Goal: Task Accomplishment & Management: Manage account settings

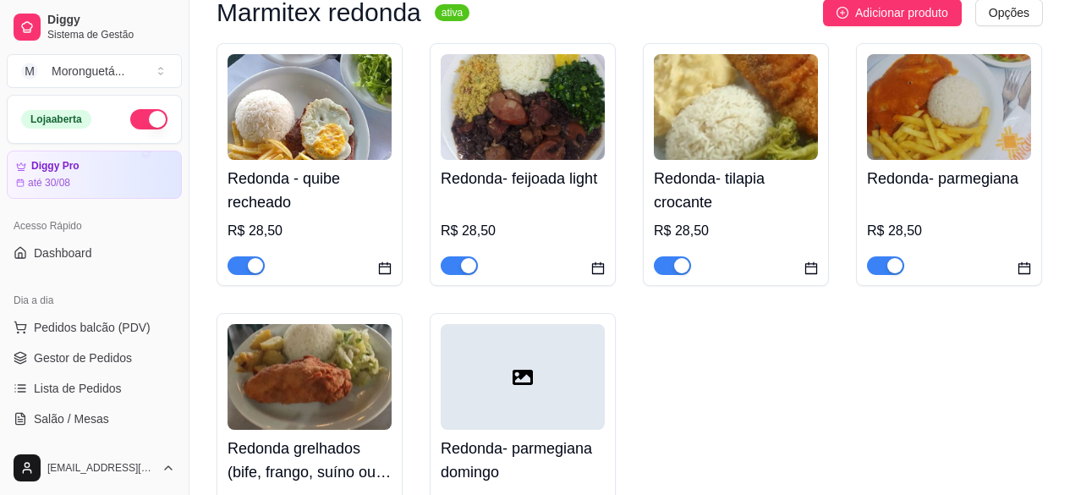
scroll to position [254, 0]
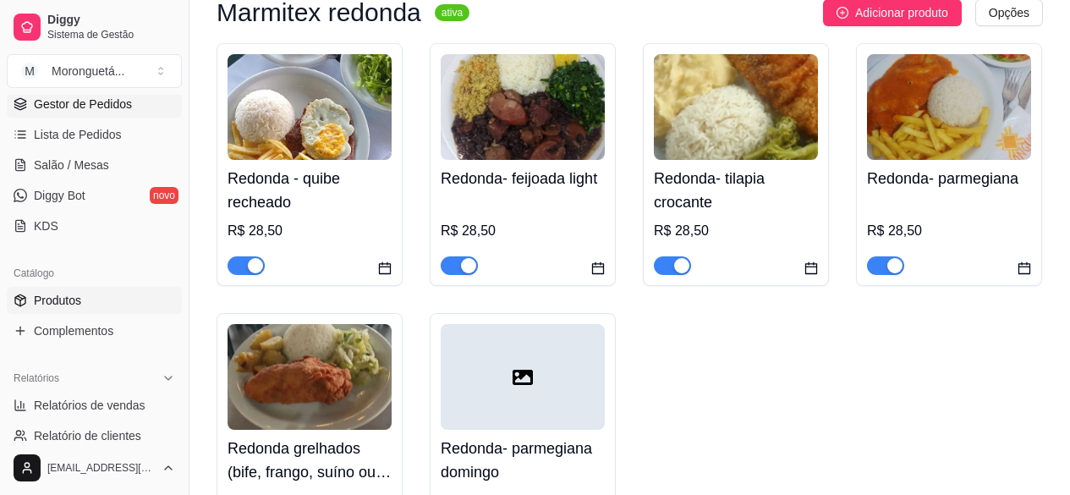
click at [78, 101] on span "Gestor de Pedidos" at bounding box center [83, 104] width 98 height 17
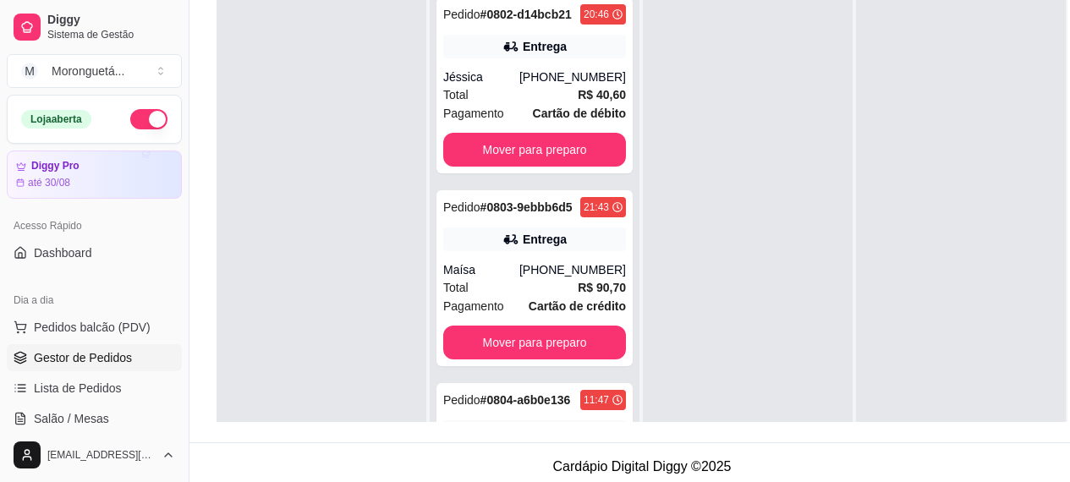
scroll to position [252, 0]
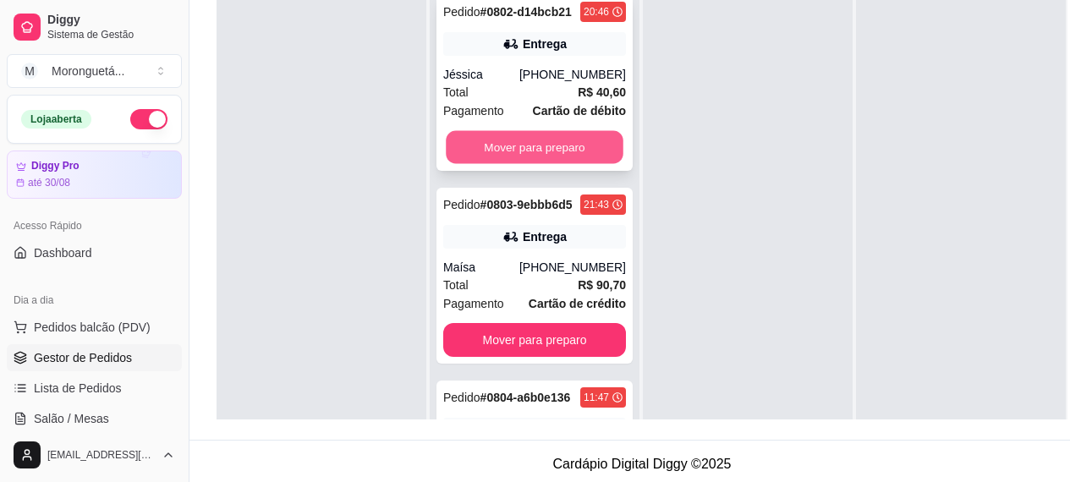
click at [534, 164] on button "Mover para preparo" at bounding box center [535, 147] width 178 height 33
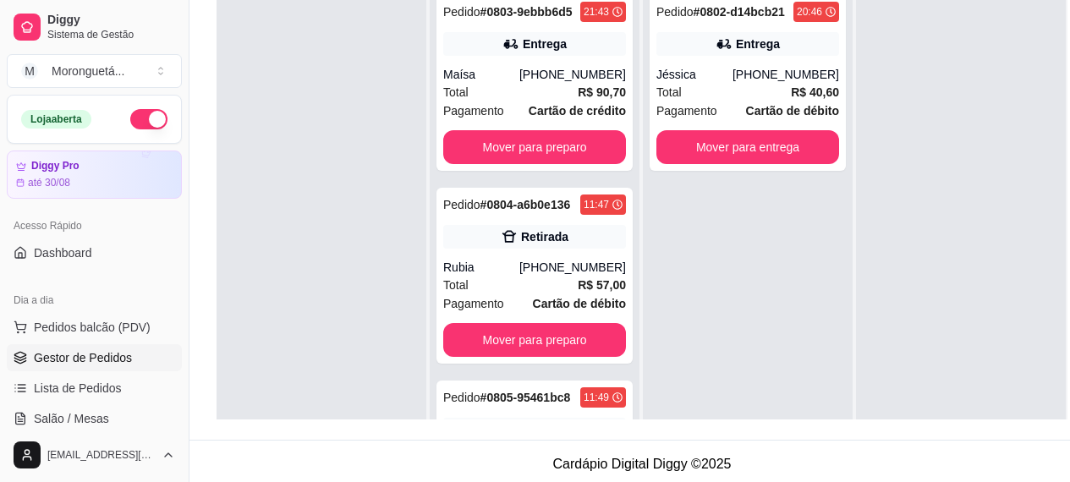
click at [533, 412] on div "Pedido # 0803-9ebbb6d5 21:43 Entrega Maísa (16) 99768-0894 Total R$ 90,70 Pagam…" at bounding box center [535, 226] width 210 height 482
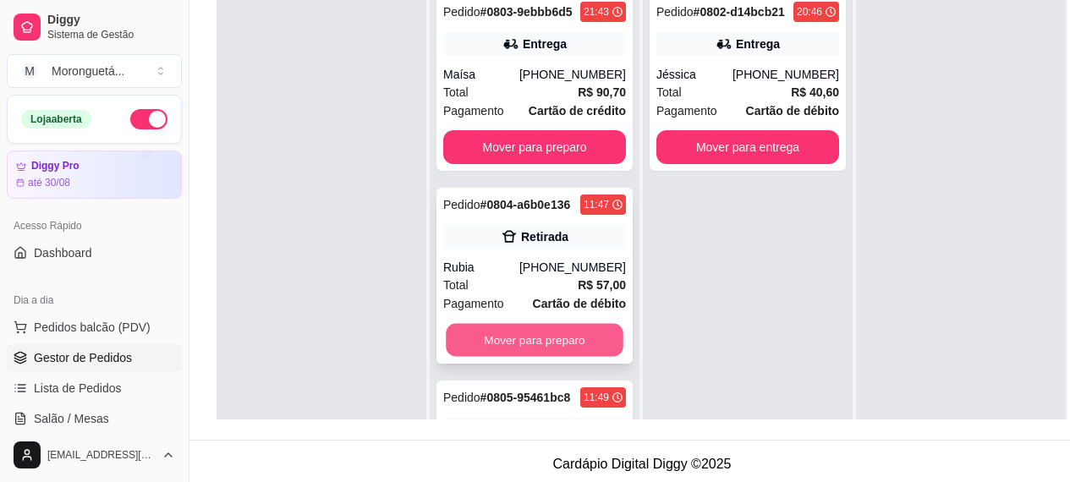
click at [543, 357] on button "Mover para preparo" at bounding box center [535, 340] width 178 height 33
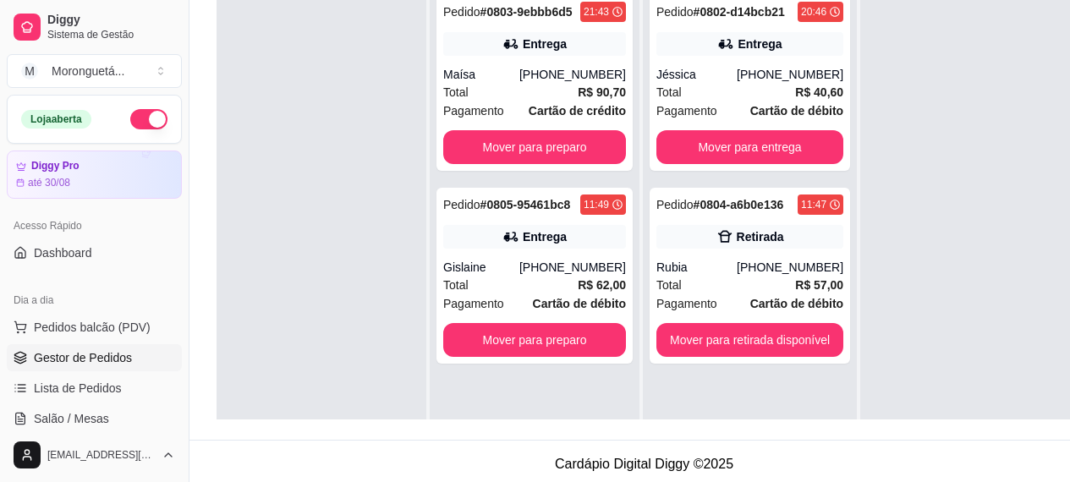
click at [512, 364] on div "Pedido # 0803-9ebbb6d5 21:43 Entrega Maísa (16) 99768-0894 Total R$ 90,70 Pagam…" at bounding box center [535, 226] width 210 height 482
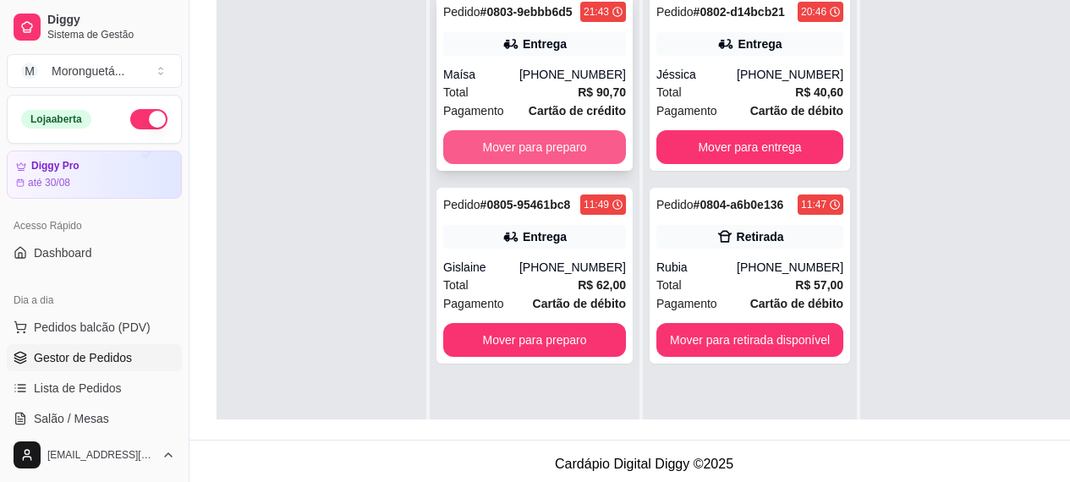
click at [513, 151] on button "Mover para preparo" at bounding box center [534, 147] width 183 height 34
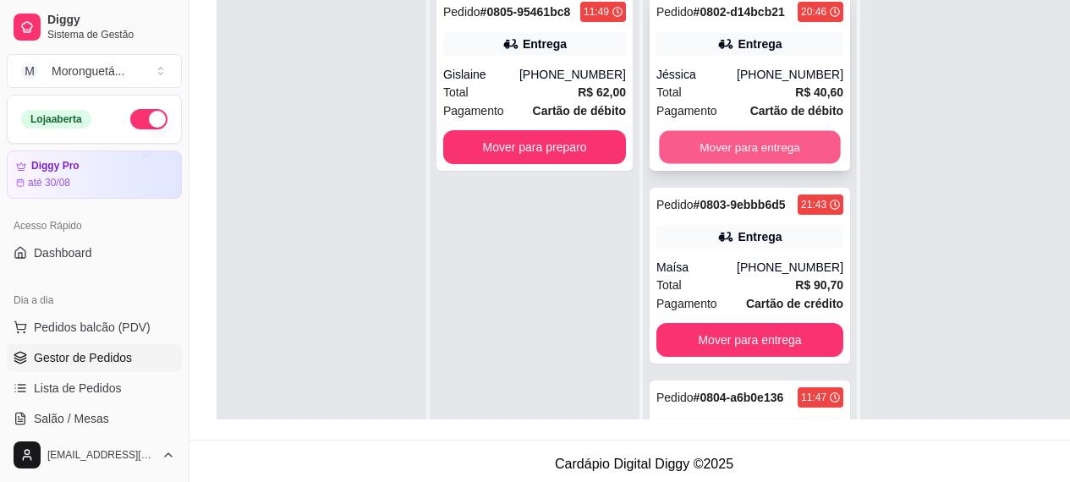
click at [746, 141] on button "Mover para entrega" at bounding box center [749, 147] width 181 height 33
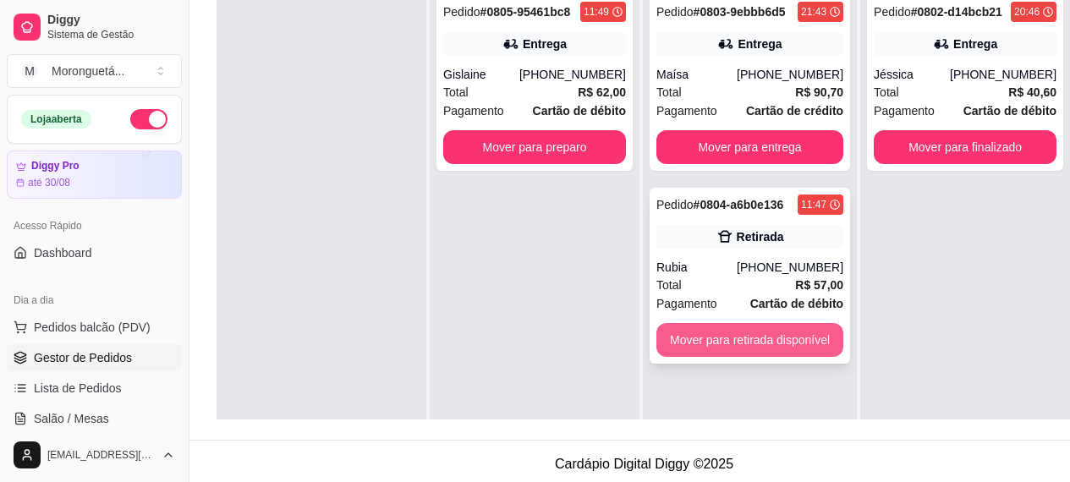
click at [735, 331] on button "Mover para retirada disponível" at bounding box center [749, 340] width 187 height 34
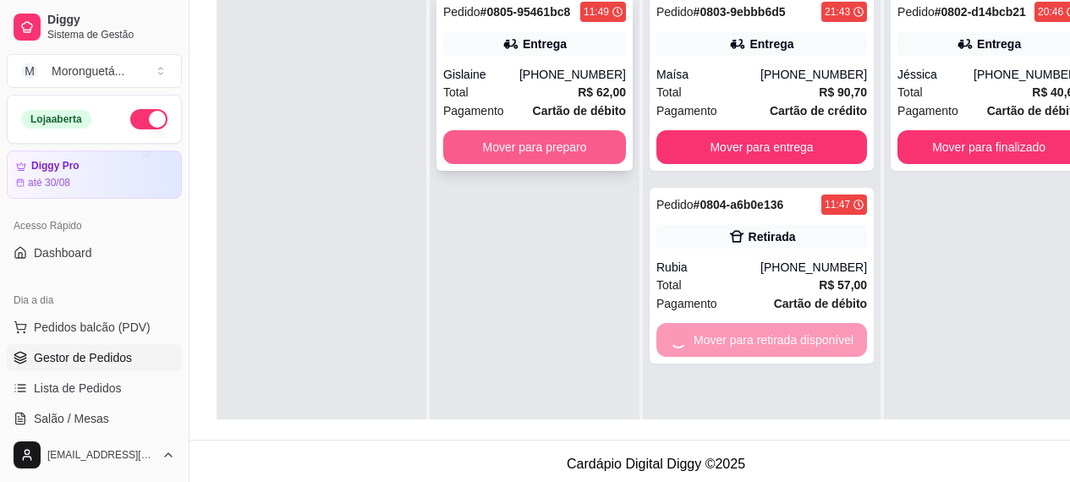
click at [539, 139] on button "Mover para preparo" at bounding box center [534, 147] width 183 height 34
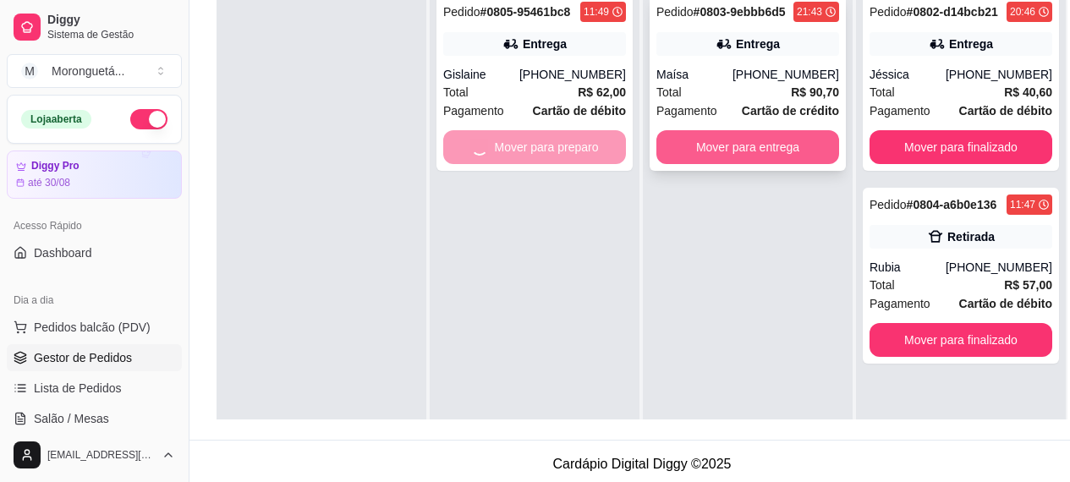
click at [714, 158] on button "Mover para entrega" at bounding box center [747, 147] width 183 height 34
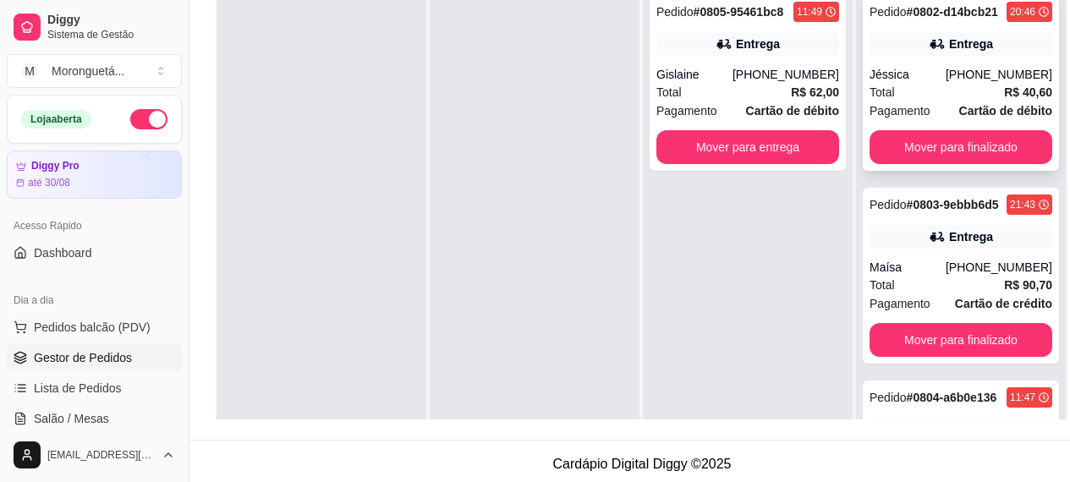
click at [965, 120] on span "Cartão de débito" at bounding box center [1005, 110] width 93 height 19
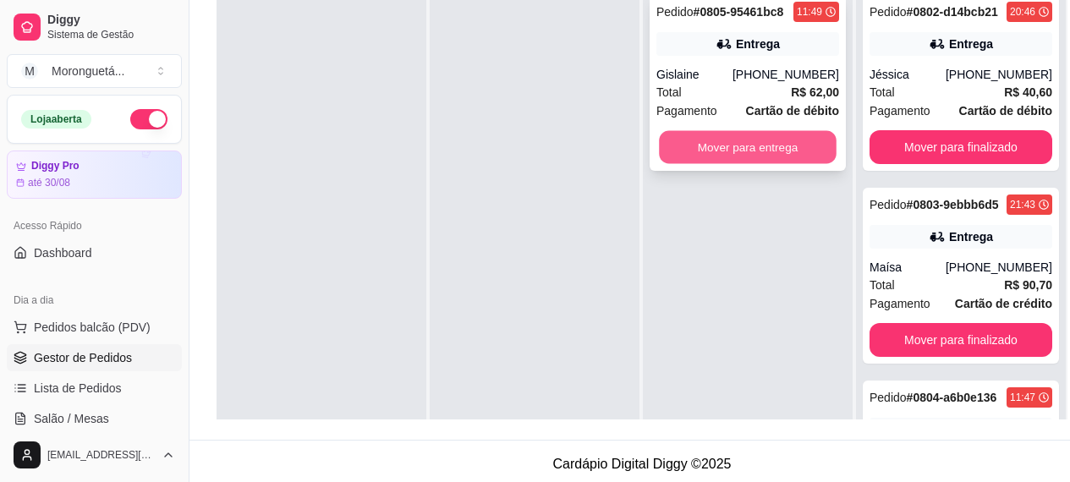
click at [775, 141] on button "Mover para entrega" at bounding box center [748, 147] width 178 height 33
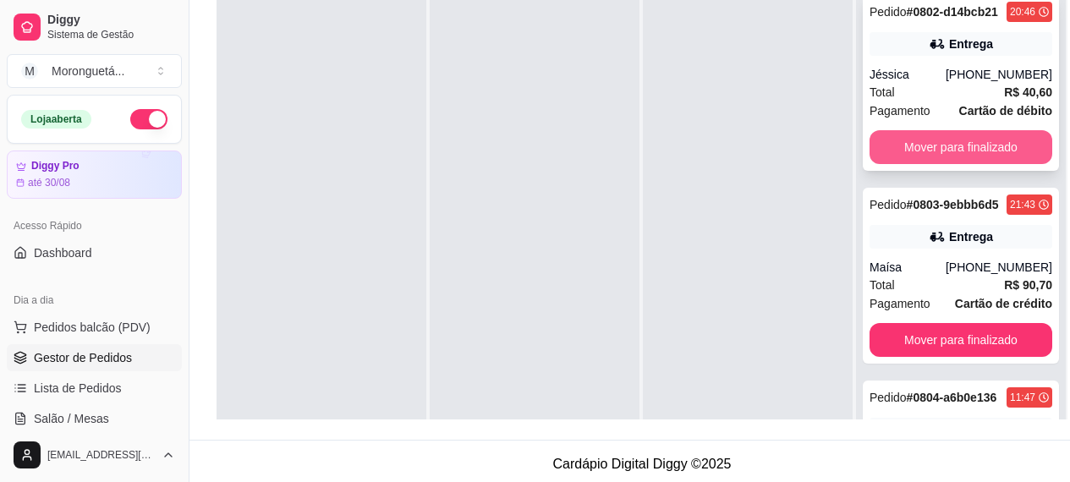
click at [986, 164] on button "Mover para finalizado" at bounding box center [960, 147] width 183 height 34
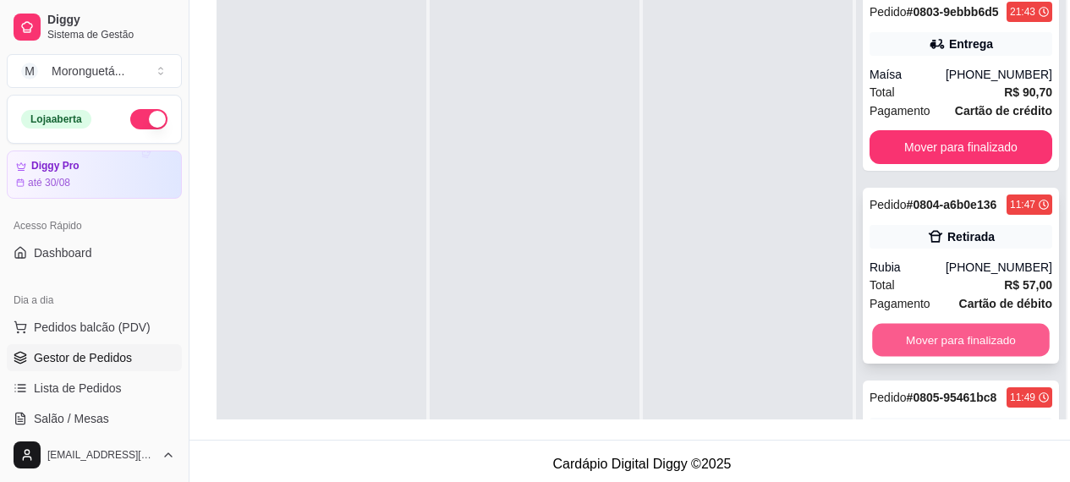
click at [968, 357] on button "Mover para finalizado" at bounding box center [961, 340] width 178 height 33
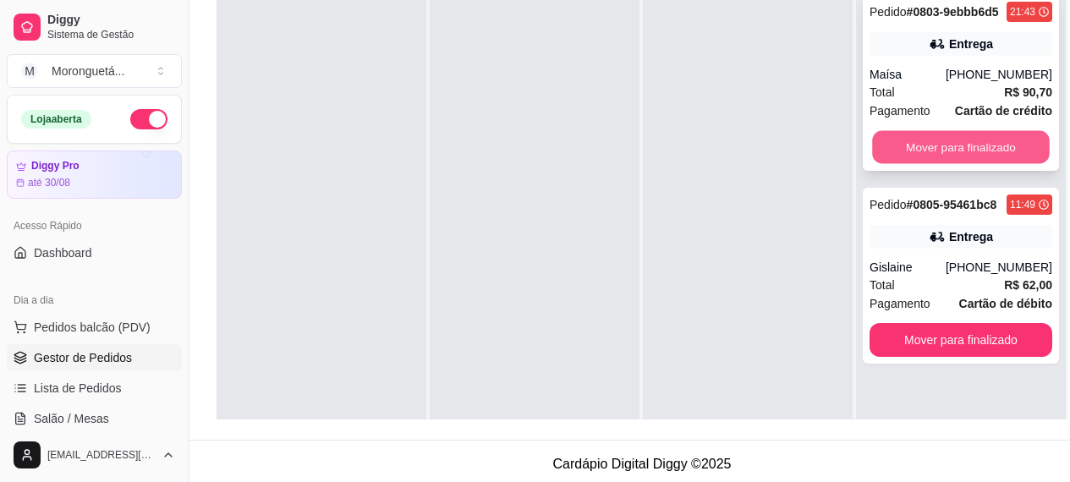
click at [912, 134] on button "Mover para finalizado" at bounding box center [961, 147] width 178 height 33
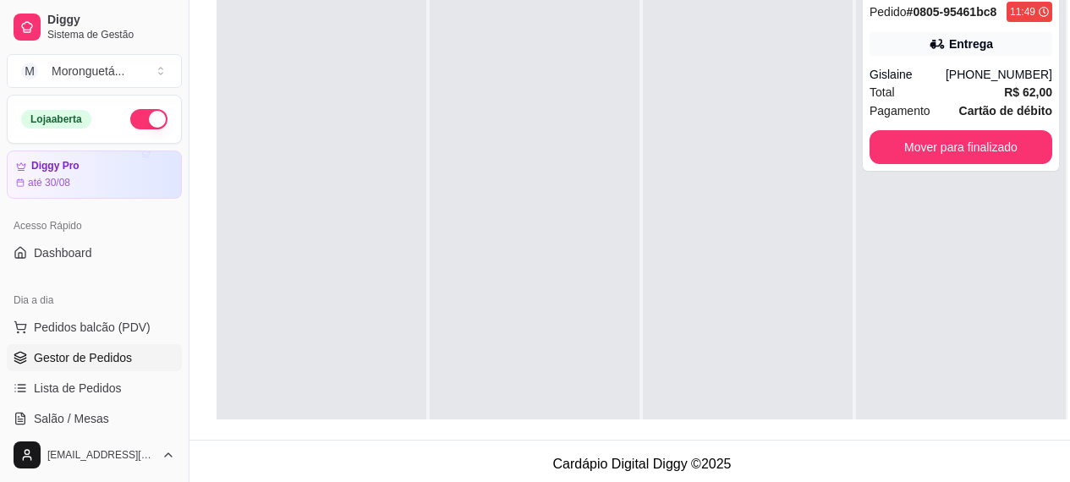
click at [956, 173] on div "Pedido # 0805-95461bc8 11:49 Entrega Gislaine (16) 99402-7796 Total R$ 62,00 Pa…" at bounding box center [961, 226] width 210 height 482
click at [871, 144] on button "Mover para finalizado" at bounding box center [960, 147] width 183 height 34
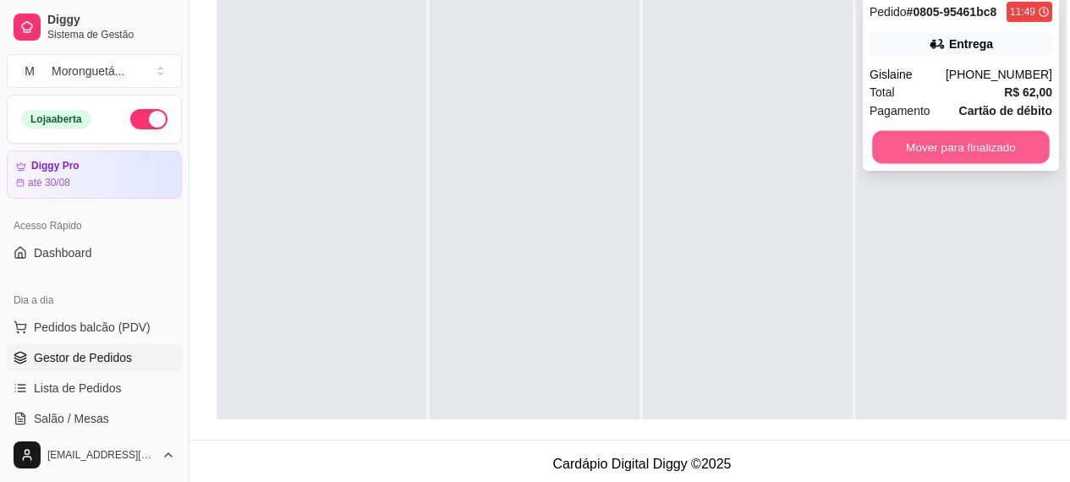
click at [897, 151] on button "Mover para finalizado" at bounding box center [961, 147] width 178 height 33
